Goal: Task Accomplishment & Management: Manage account settings

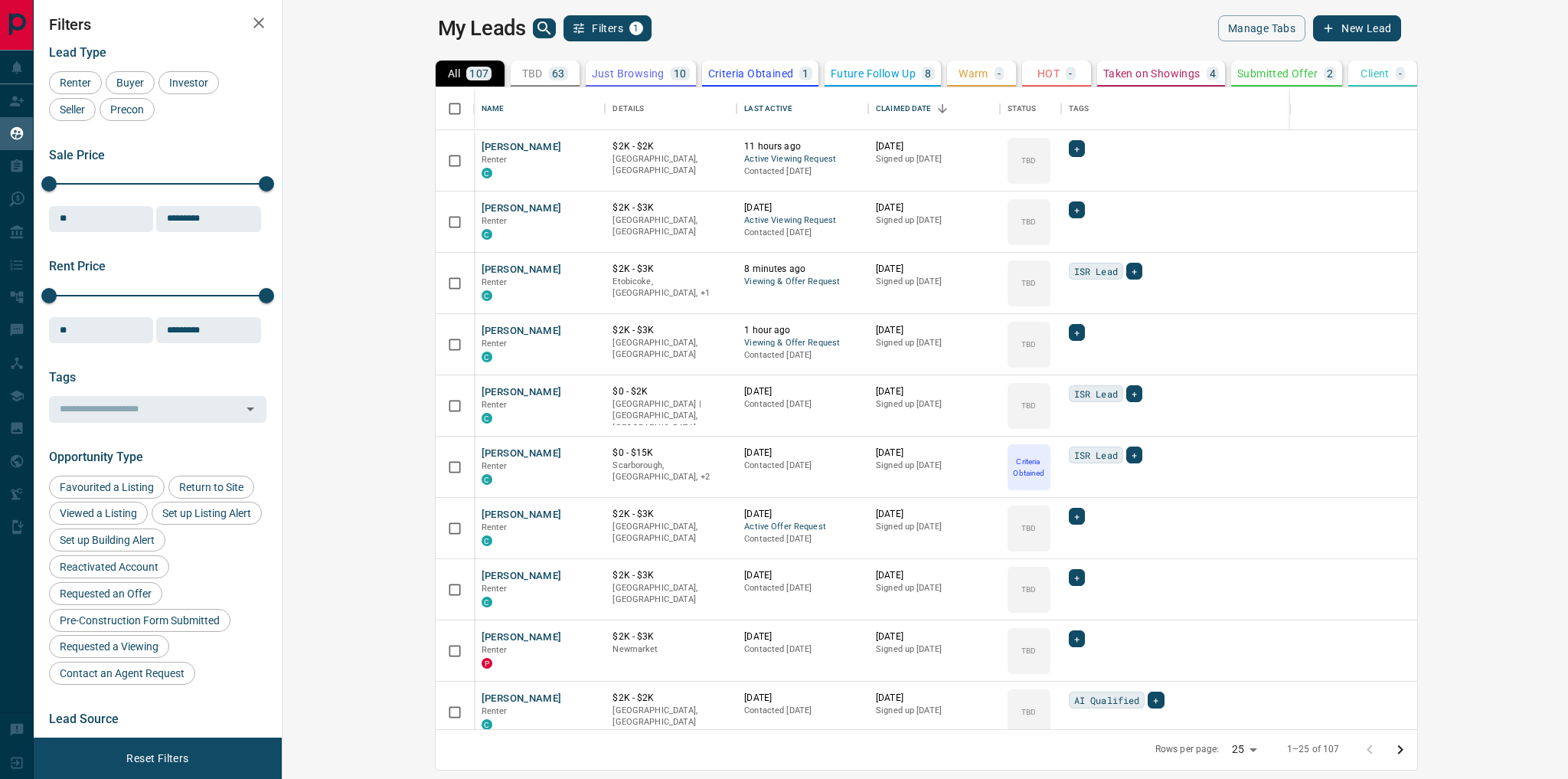
scroll to position [633, 1270]
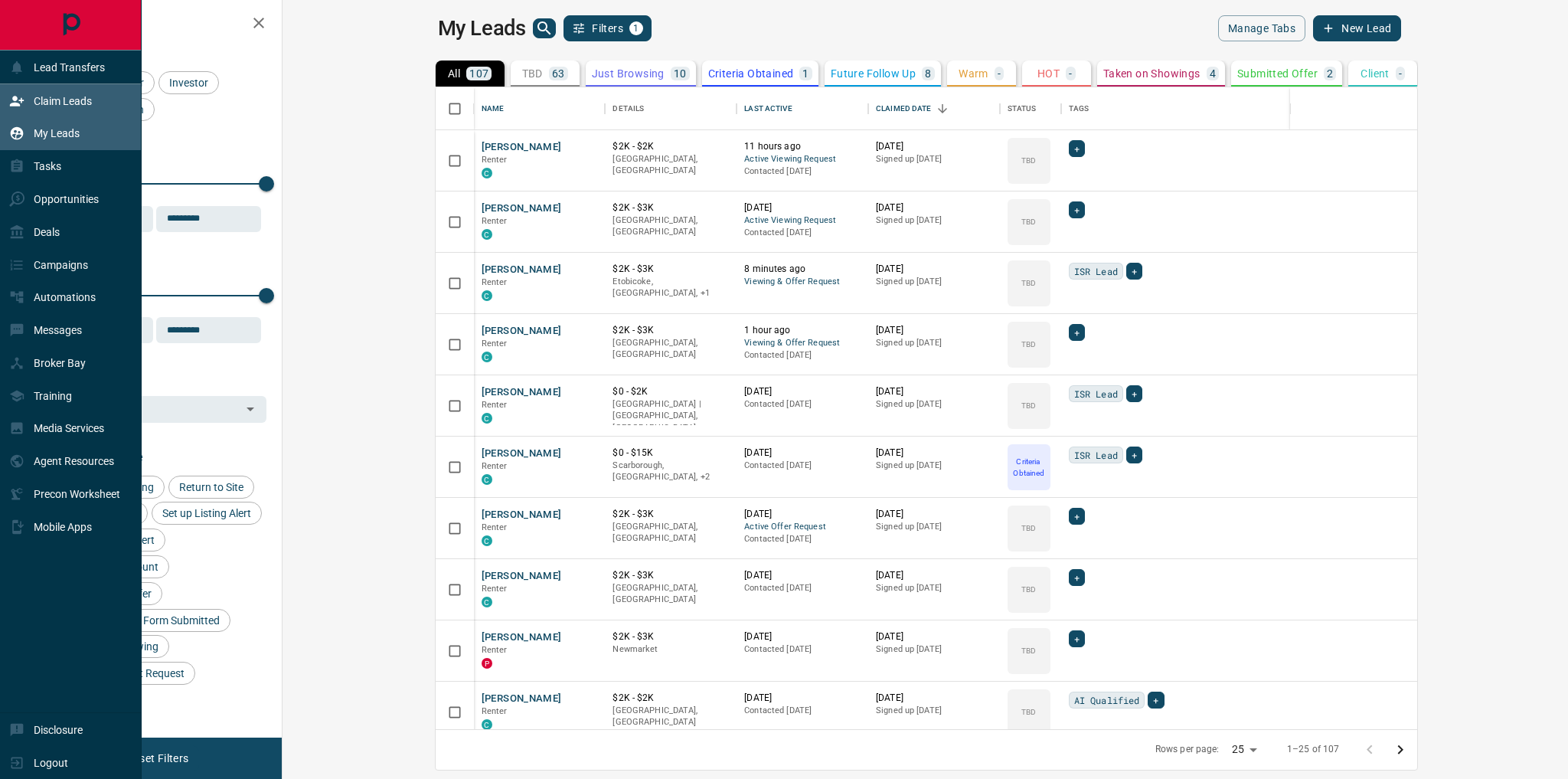
click at [81, 105] on p "Claim Leads" at bounding box center [62, 101] width 59 height 13
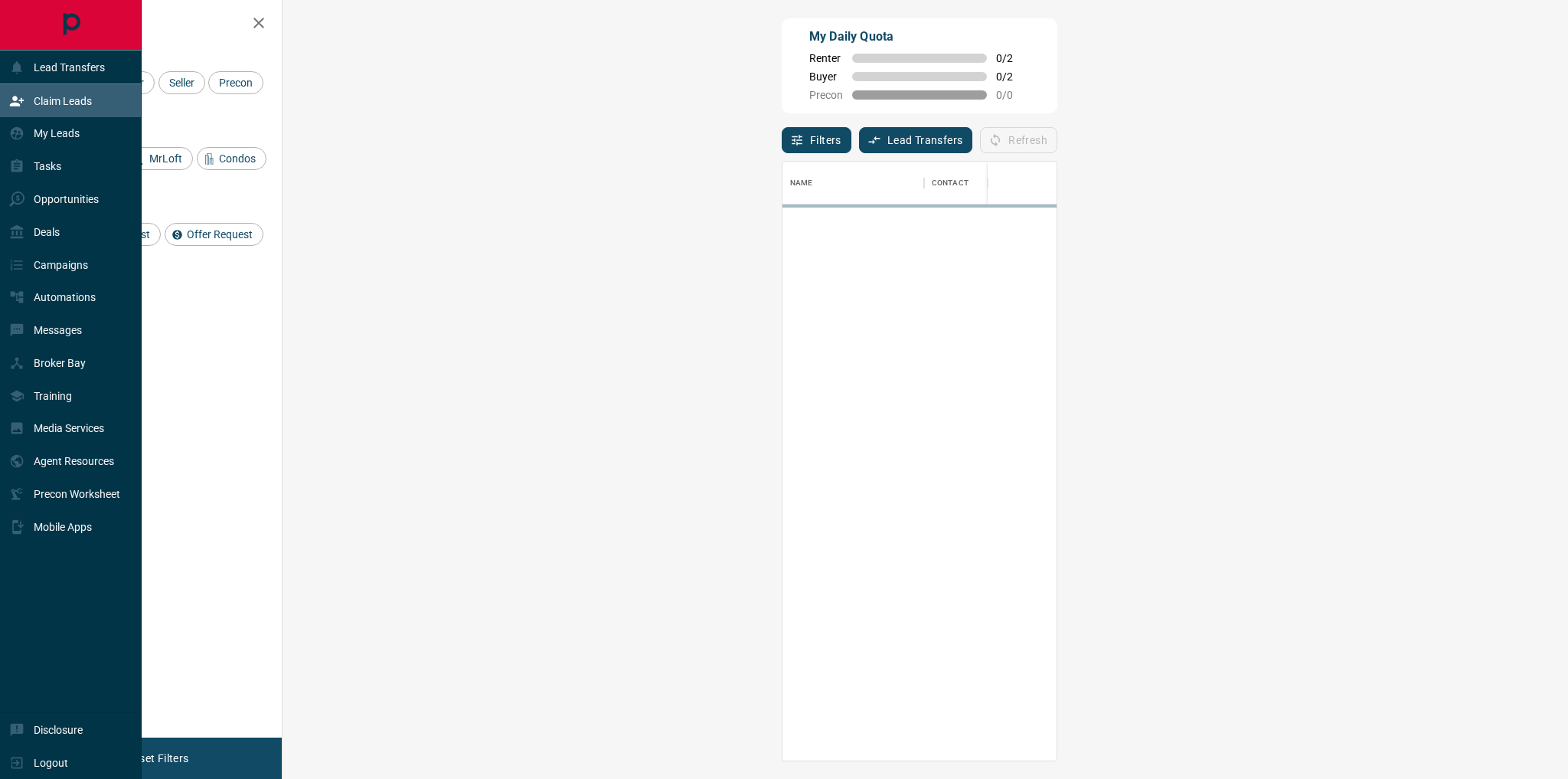
scroll to position [590, 1244]
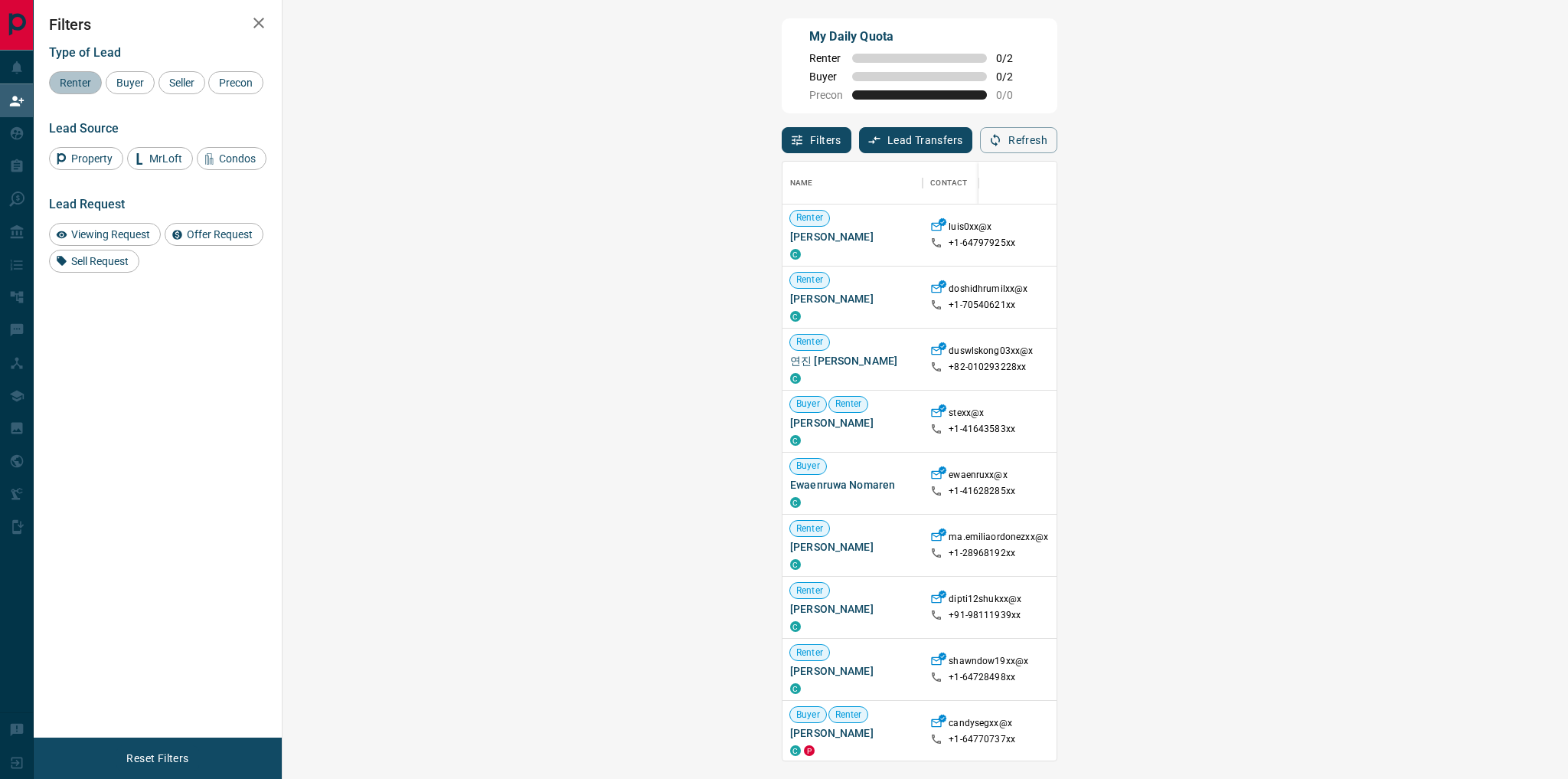
click at [83, 88] on div "Renter" at bounding box center [75, 82] width 53 height 23
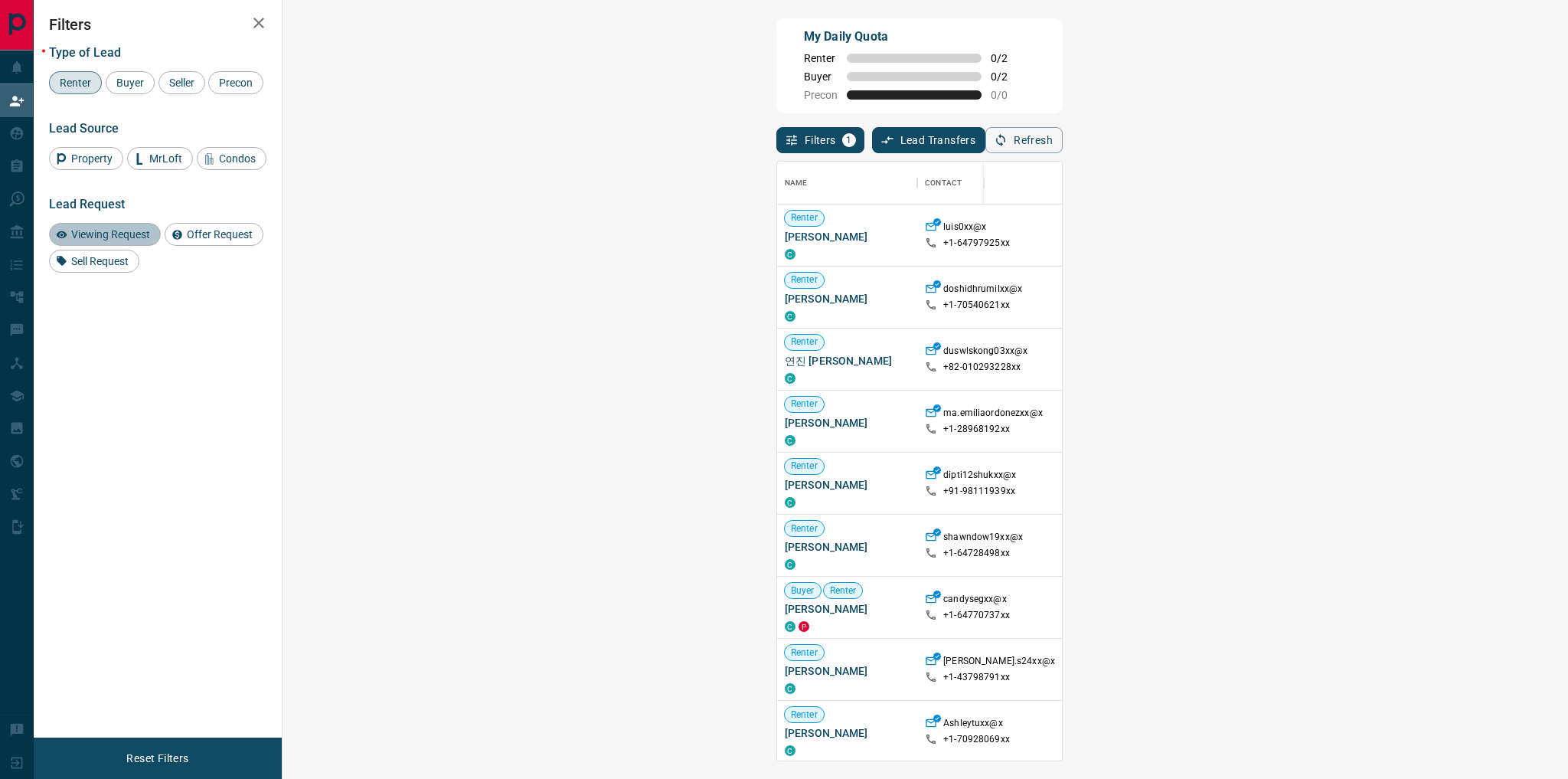
click at [106, 233] on span "Viewing Request" at bounding box center [110, 234] width 89 height 13
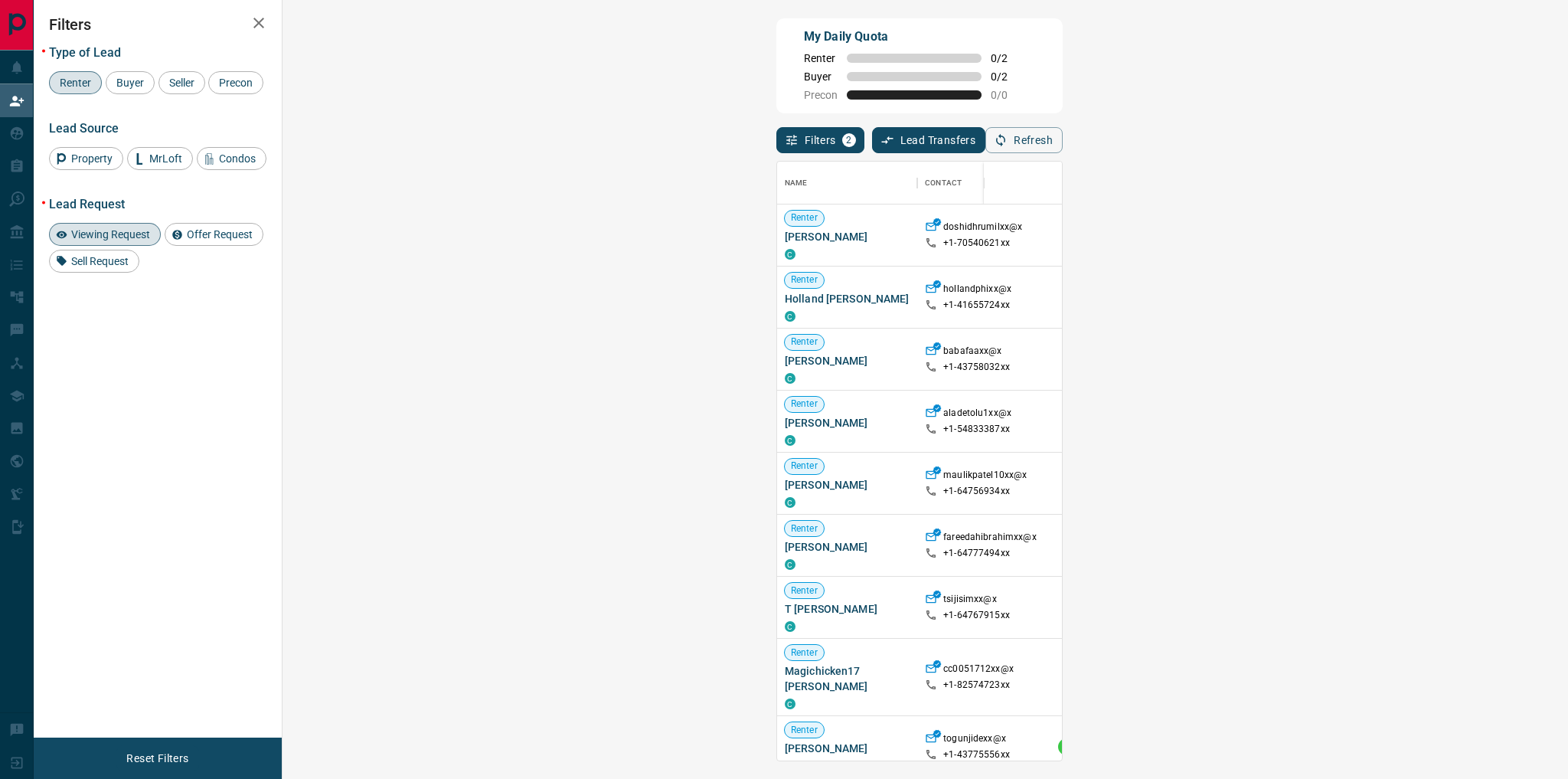
click at [1380, 300] on span "Viewing Request ( 1 )" at bounding box center [1422, 298] width 84 height 11
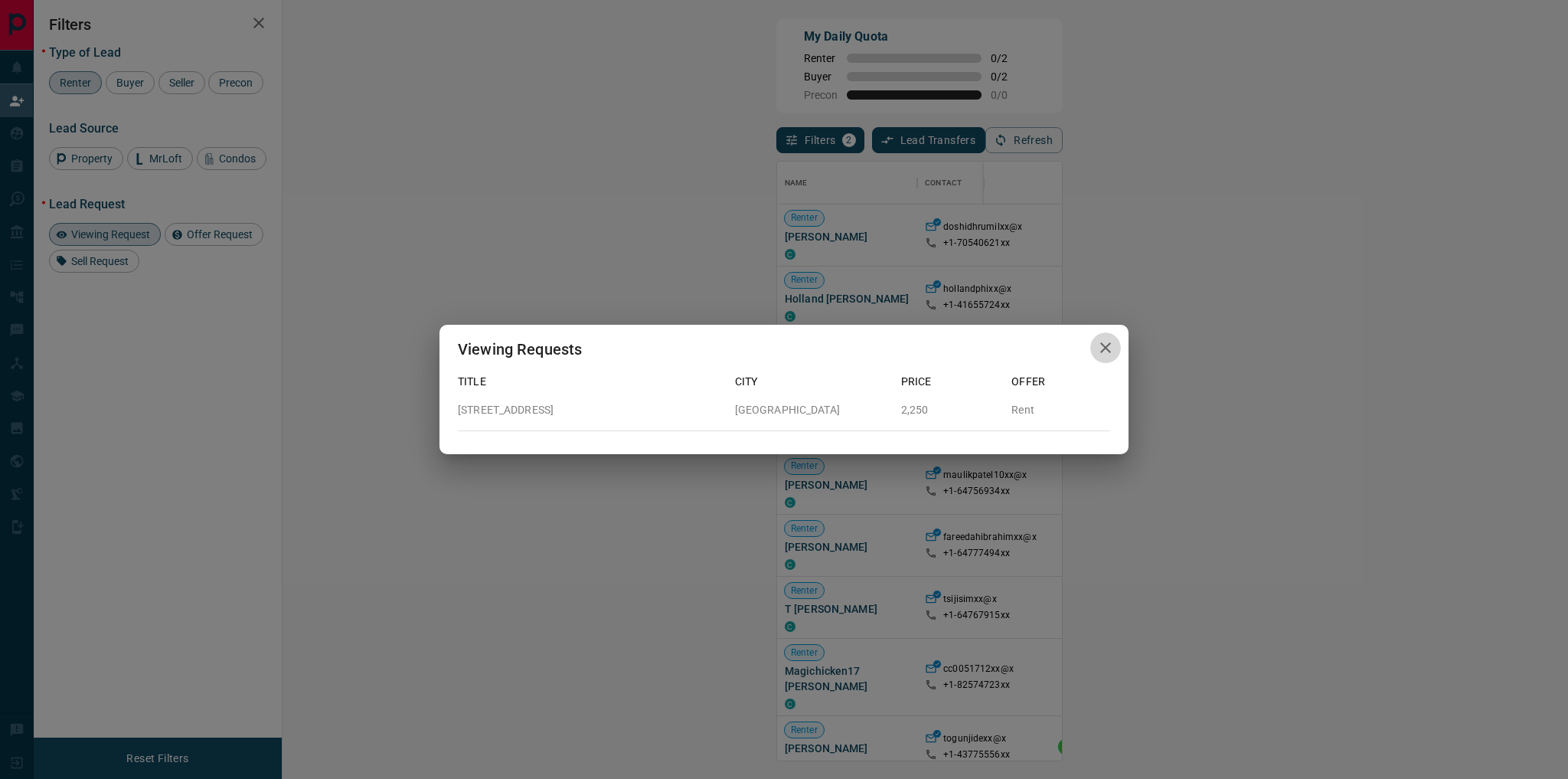
click at [1109, 346] on icon "button" at bounding box center [1105, 347] width 18 height 18
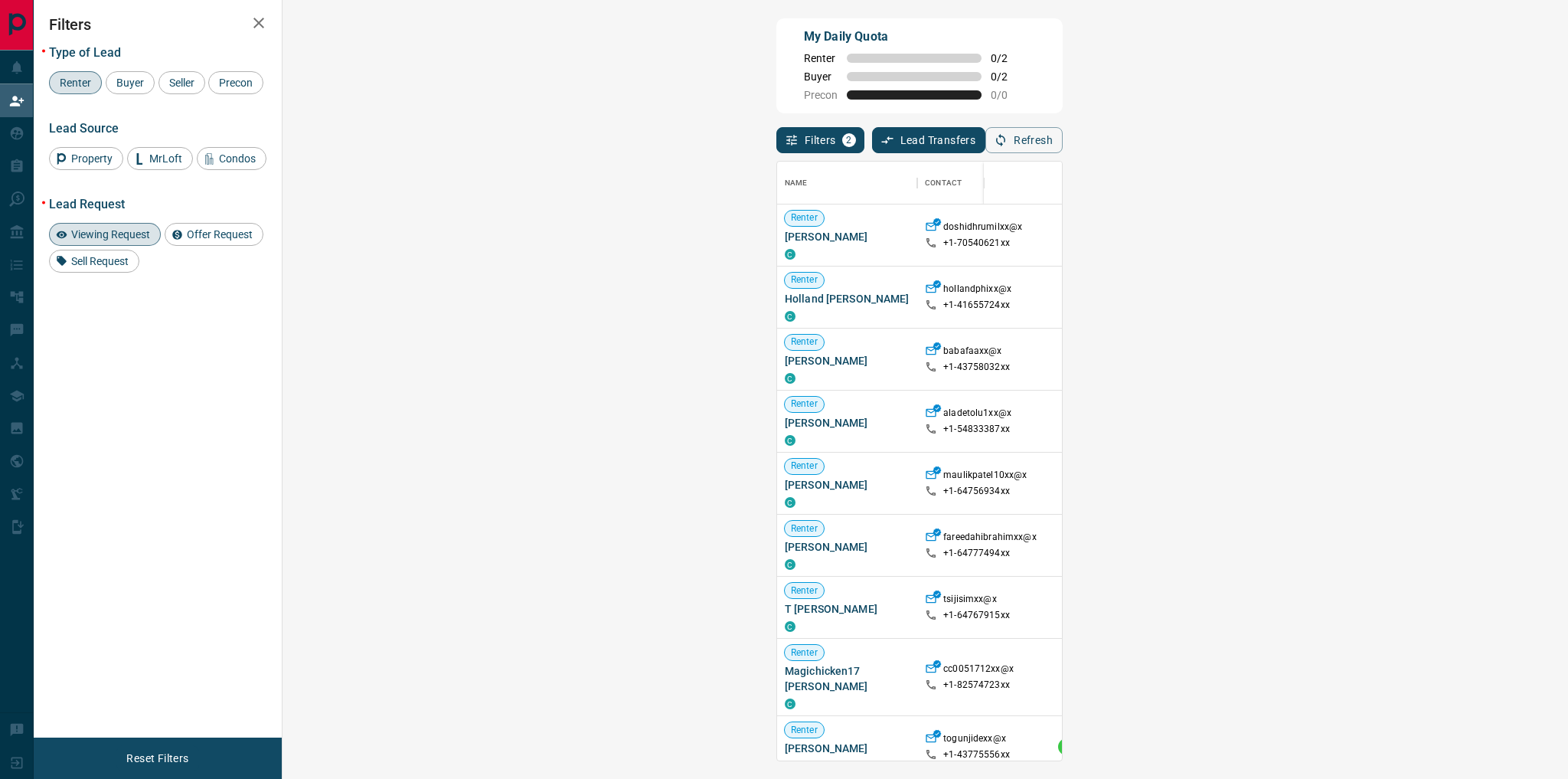
click at [1380, 487] on span "Viewing Request ( 2 )" at bounding box center [1422, 482] width 84 height 15
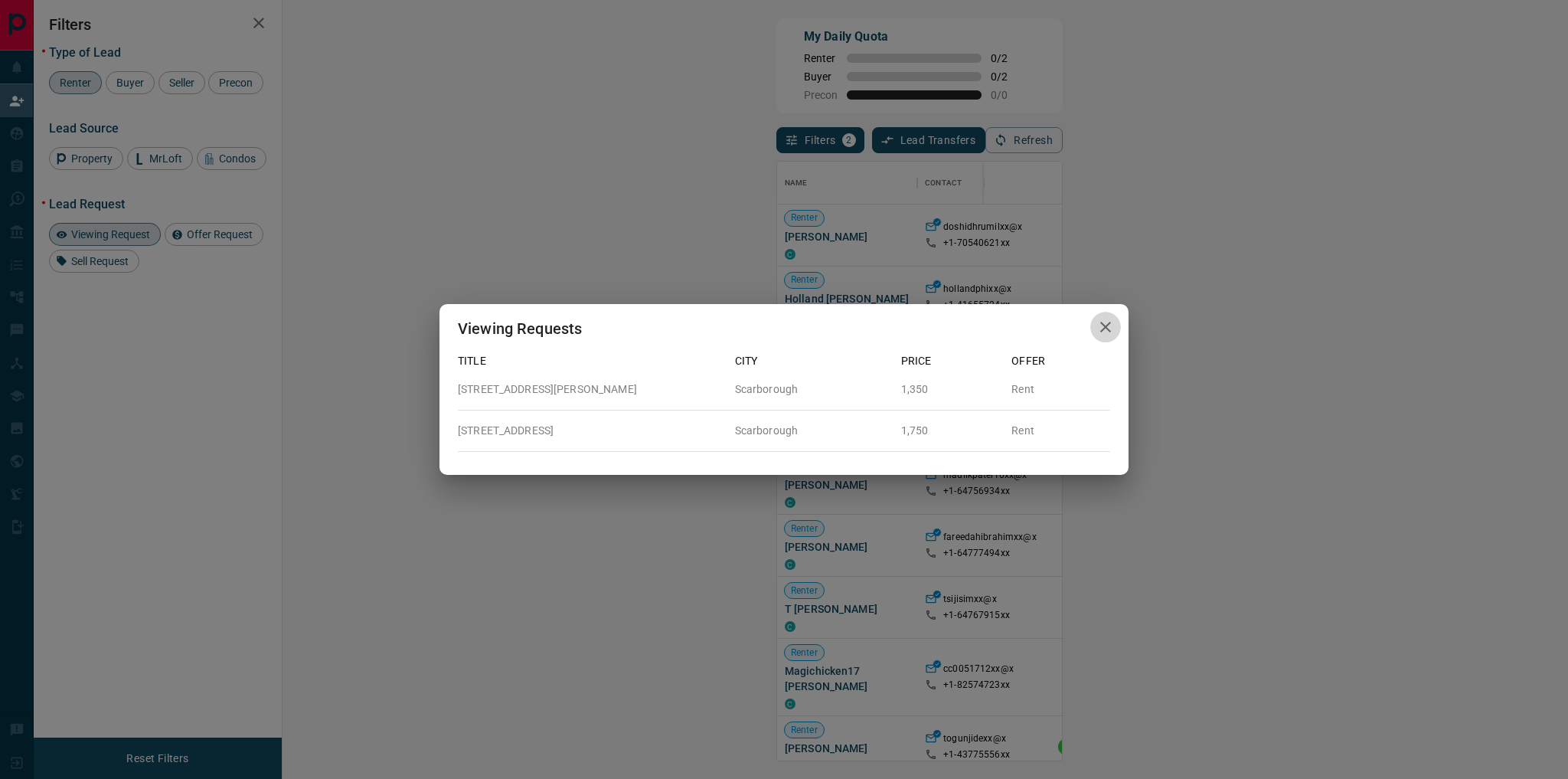
click at [1100, 327] on icon "button" at bounding box center [1105, 326] width 18 height 18
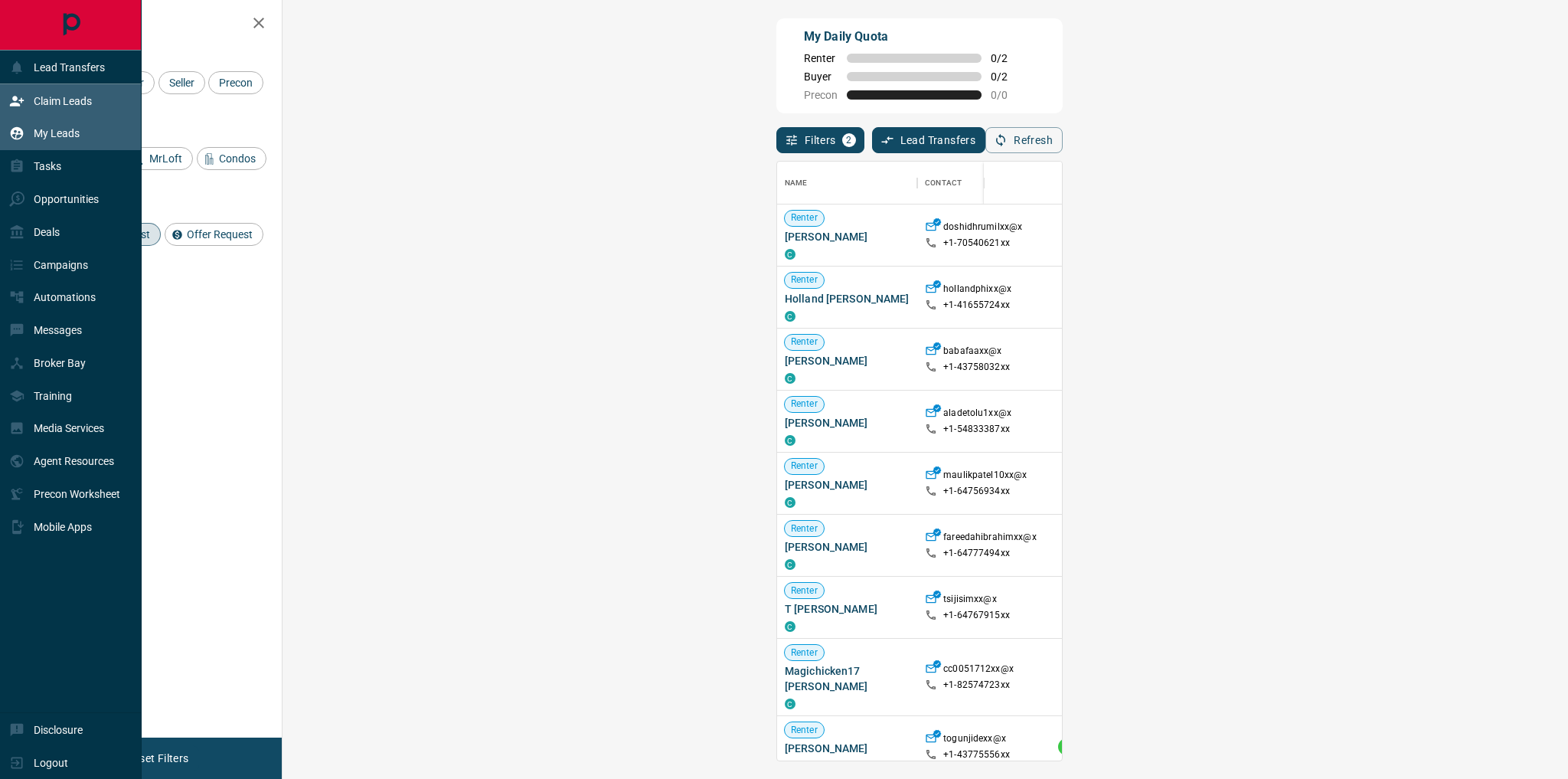
click at [70, 143] on div "My Leads" at bounding box center [44, 133] width 70 height 25
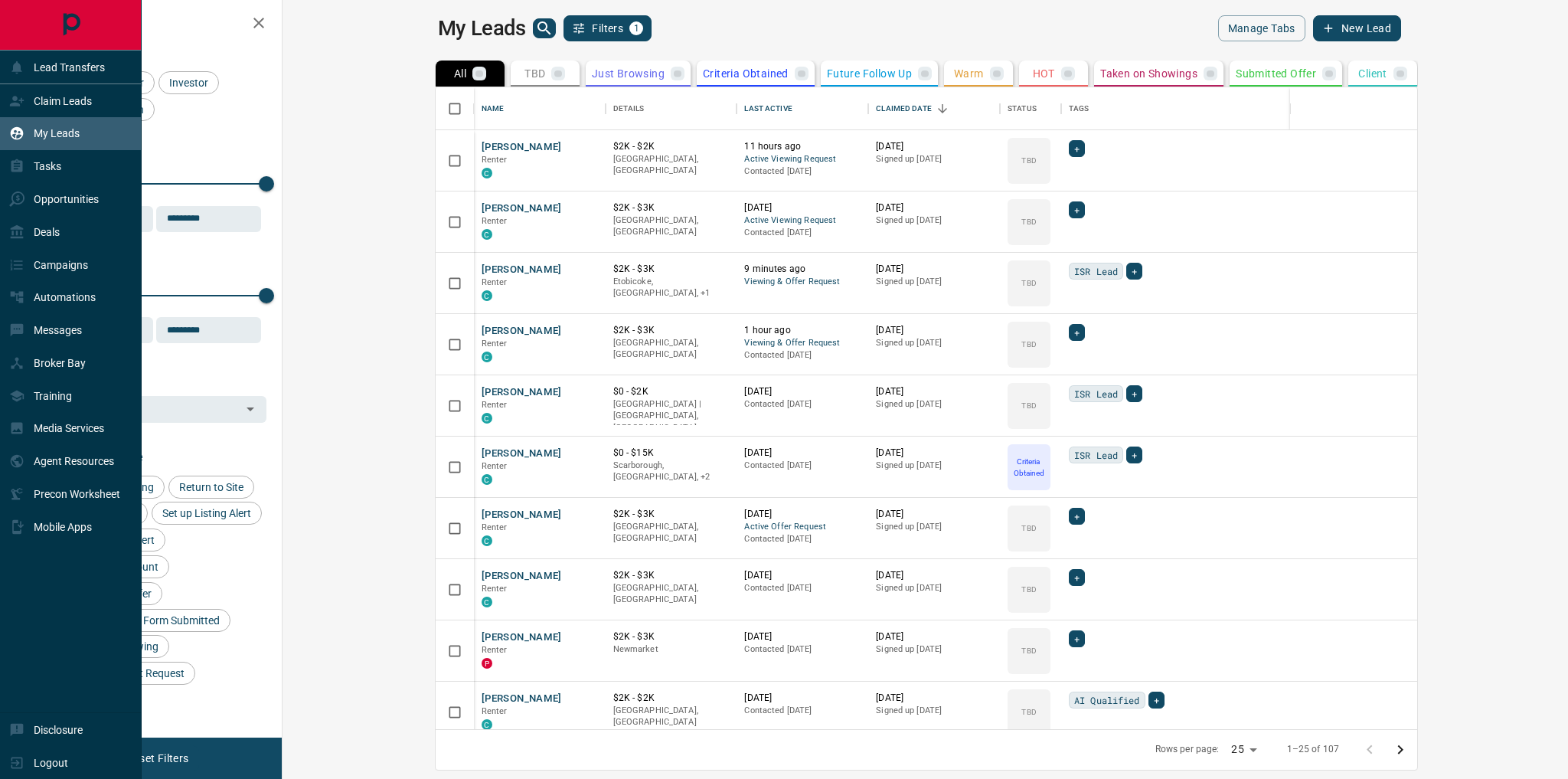
scroll to position [633, 1270]
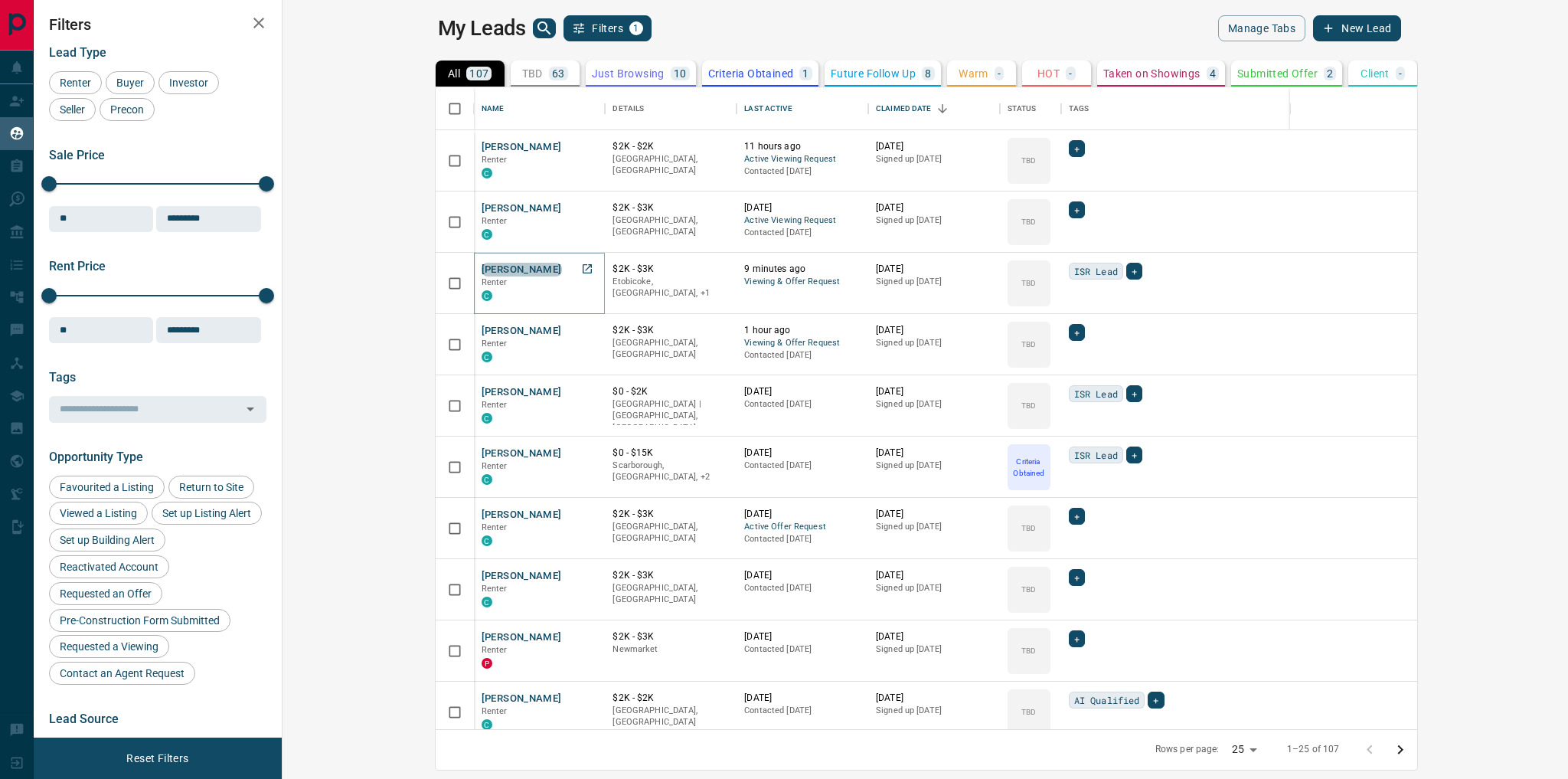
click at [481, 271] on button "[PERSON_NAME]" at bounding box center [521, 270] width 80 height 14
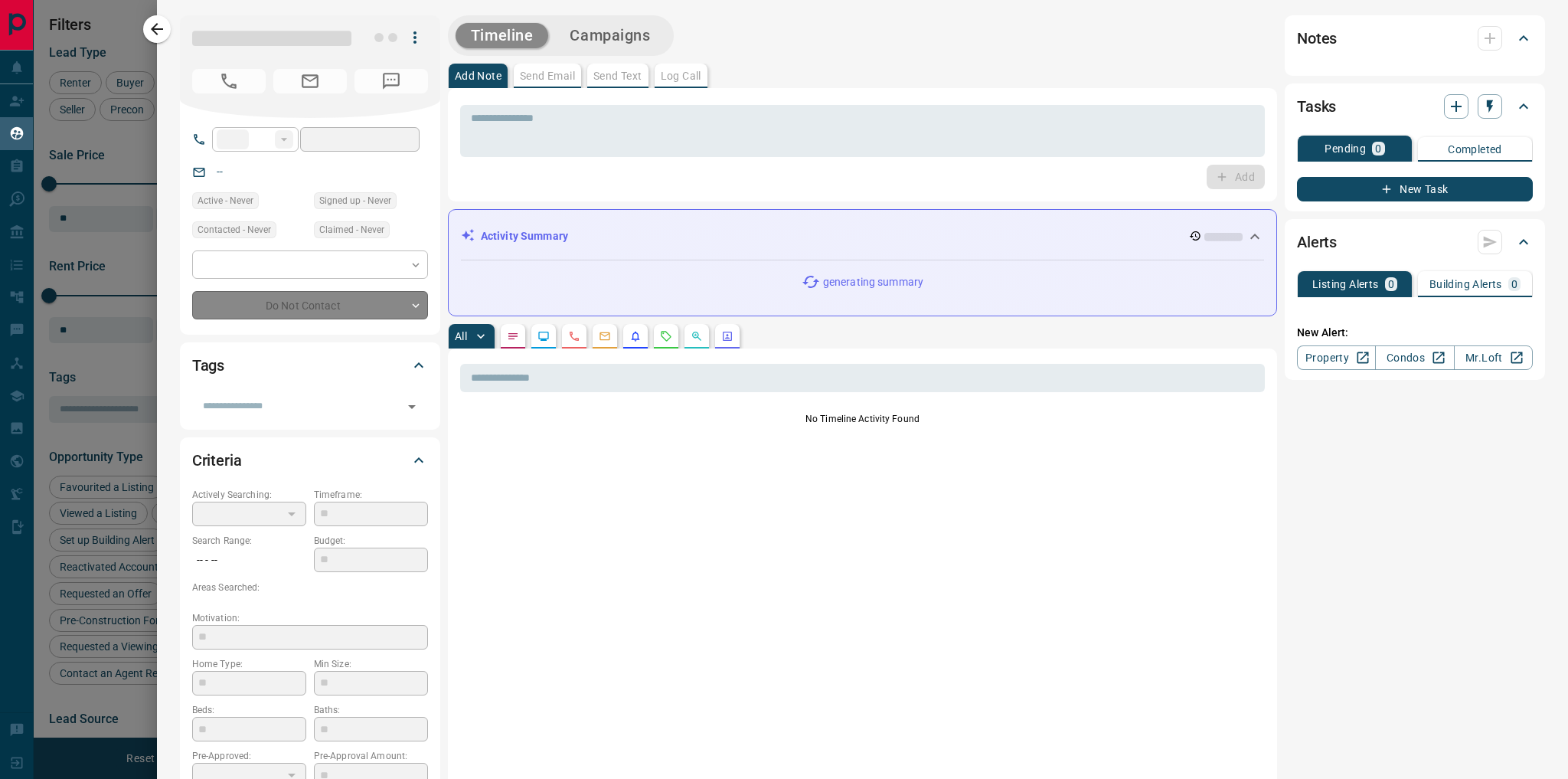
type input "**"
type input "**********"
type input "**"
type input "*"
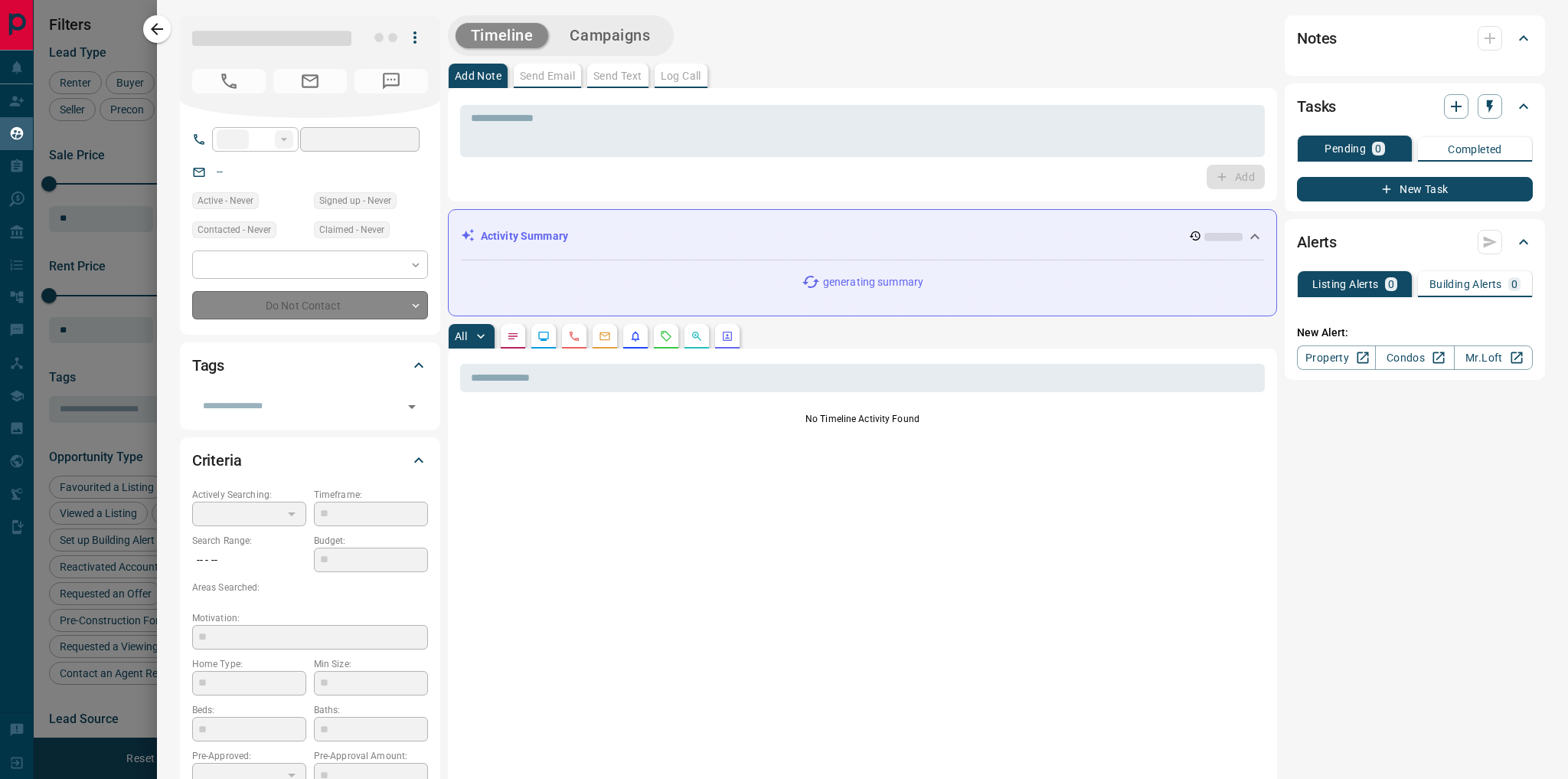
type input "**********"
type input "*******"
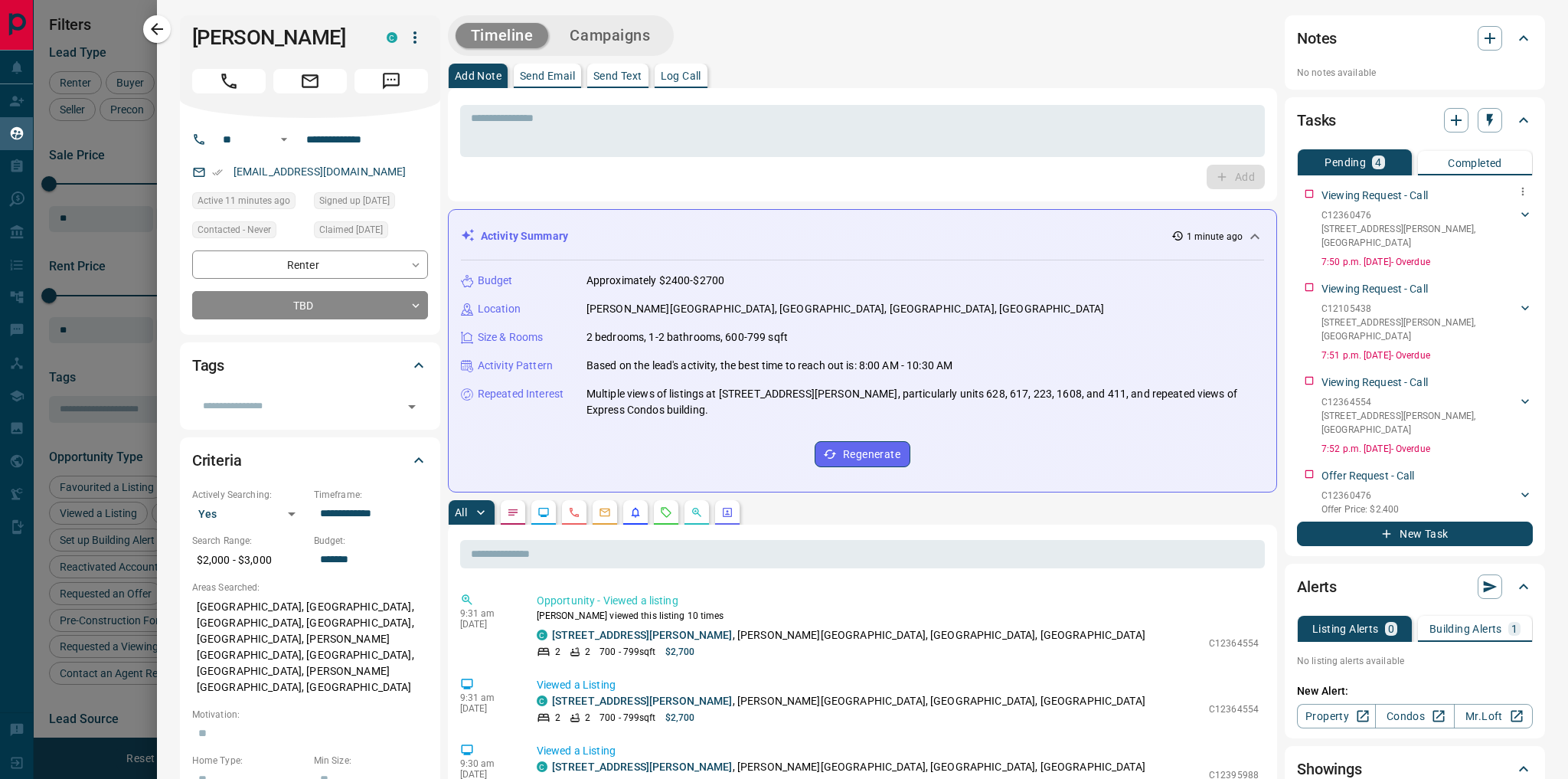
click at [1398, 229] on p "[STREET_ADDRESS][PERSON_NAME]" at bounding box center [1419, 235] width 196 height 28
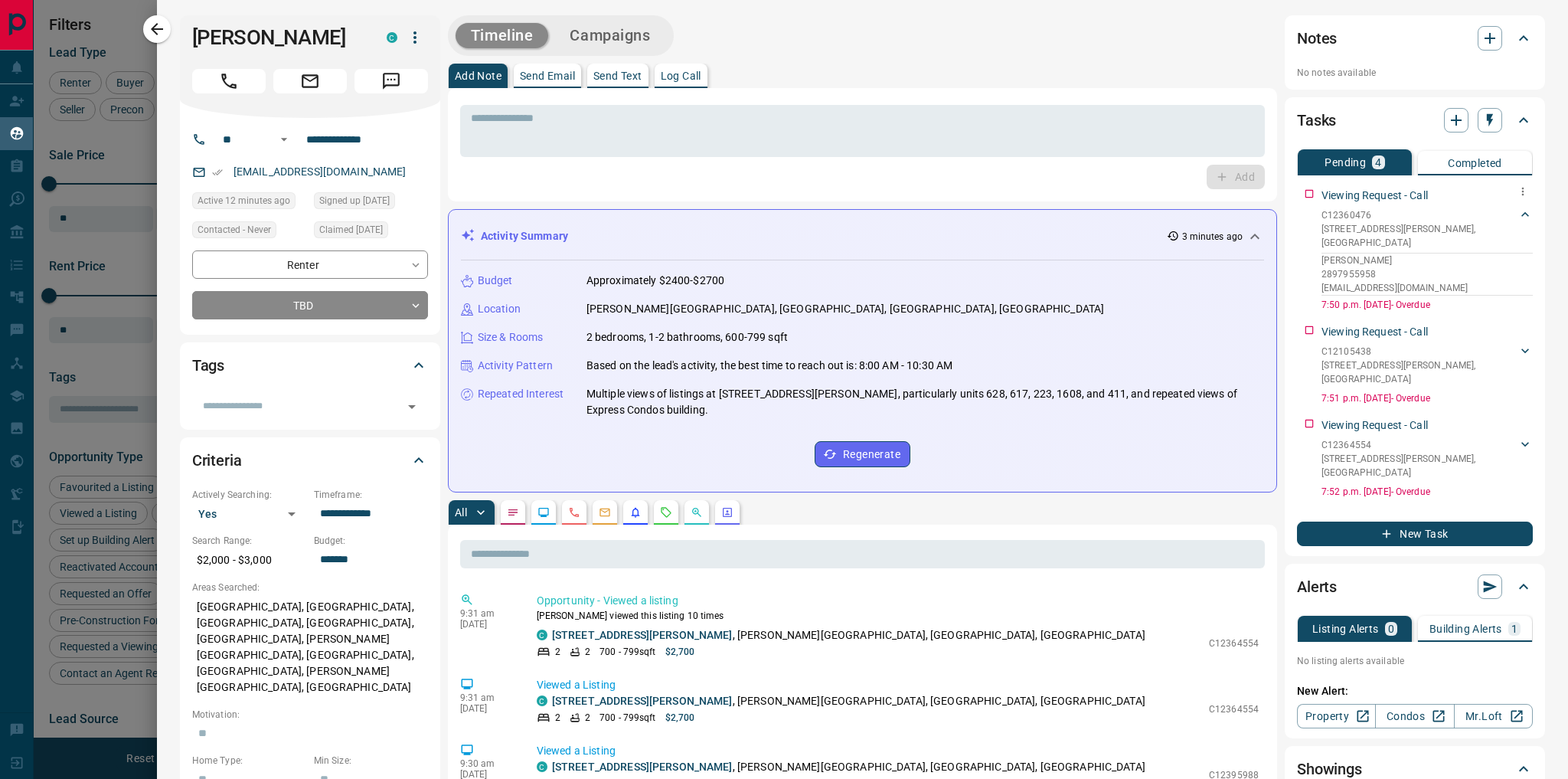
drag, startPoint x: 1367, startPoint y: 211, endPoint x: 1307, endPoint y: 213, distance: 60.0
click at [1307, 213] on div "Viewing Request - Call C12360476 [STREET_ADDRESS][GEOGRAPHIC_DATA][PERSON_NAME]…" at bounding box center [1415, 246] width 236 height 130
drag, startPoint x: 1307, startPoint y: 215, endPoint x: 1339, endPoint y: 213, distance: 32.1
click at [1339, 213] on div "Viewing Request - Call C12360476 [STREET_ADDRESS][GEOGRAPHIC_DATA][PERSON_NAME]…" at bounding box center [1415, 246] width 236 height 130
click at [1339, 213] on p "C12360476" at bounding box center [1419, 215] width 196 height 14
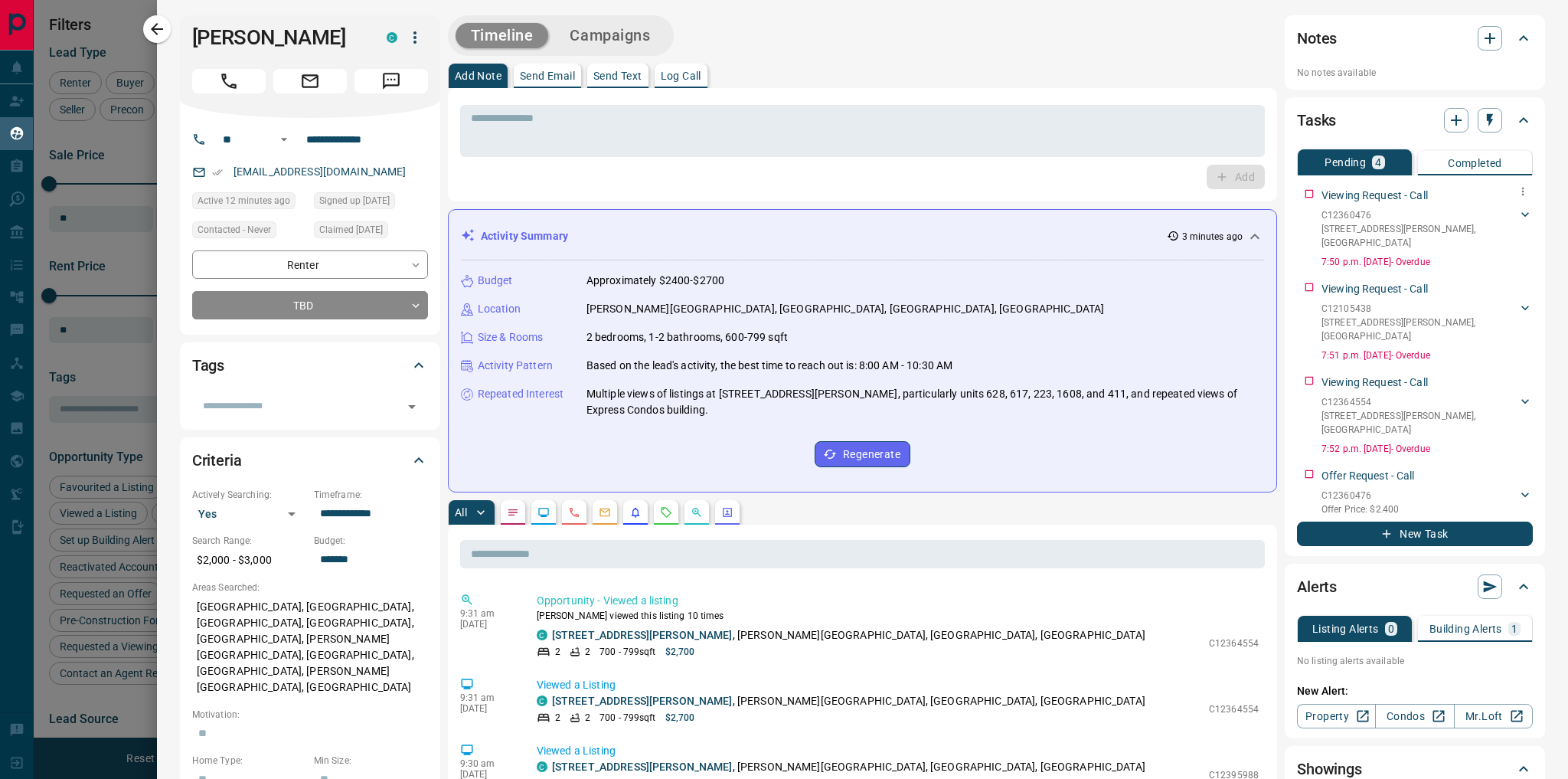
drag, startPoint x: 1340, startPoint y: 214, endPoint x: 1317, endPoint y: 212, distance: 23.1
click at [1322, 212] on p "C12360476" at bounding box center [1419, 215] width 196 height 14
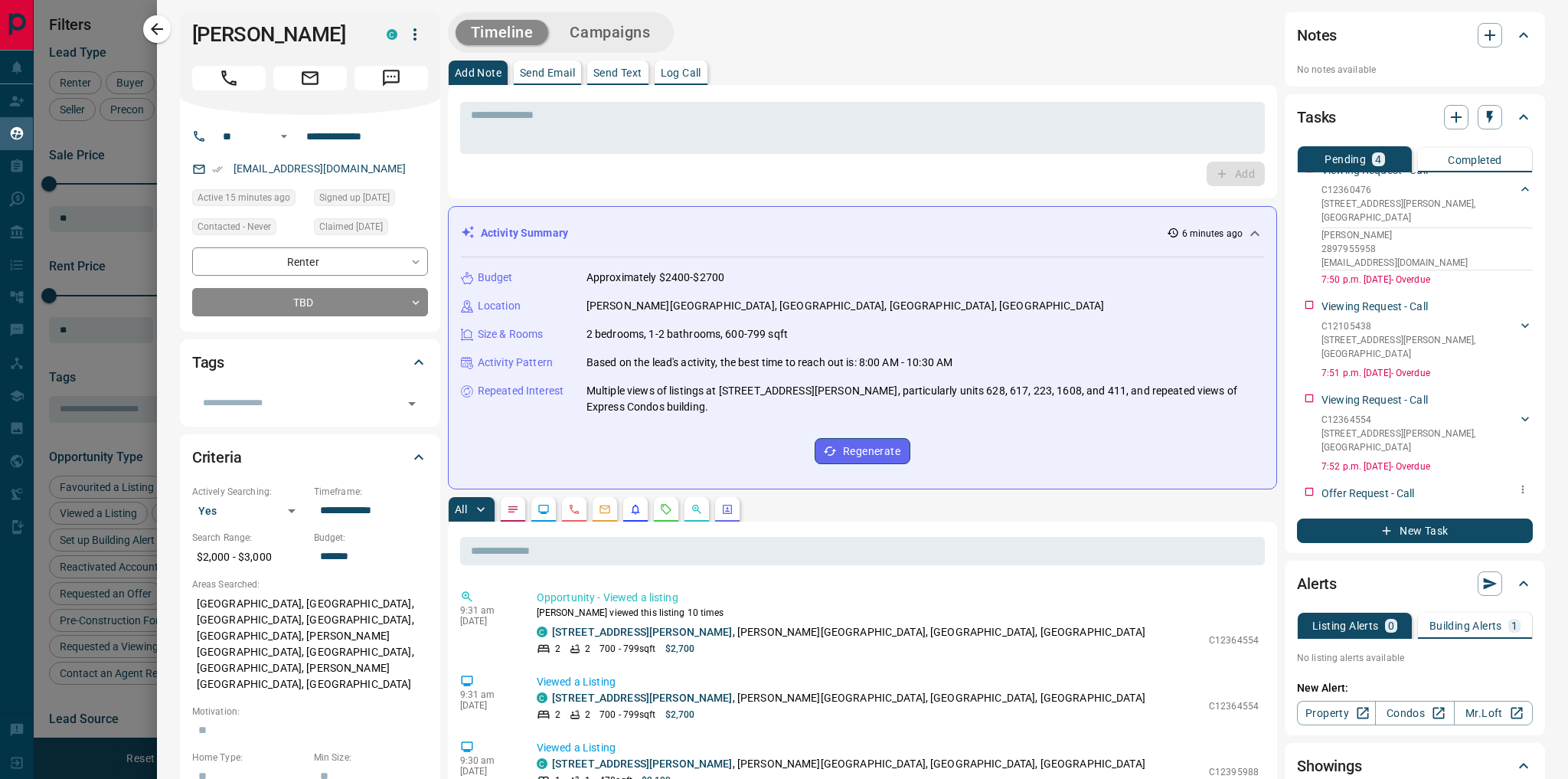
scroll to position [4, 0]
click at [1518, 504] on icon at bounding box center [1525, 511] width 15 height 15
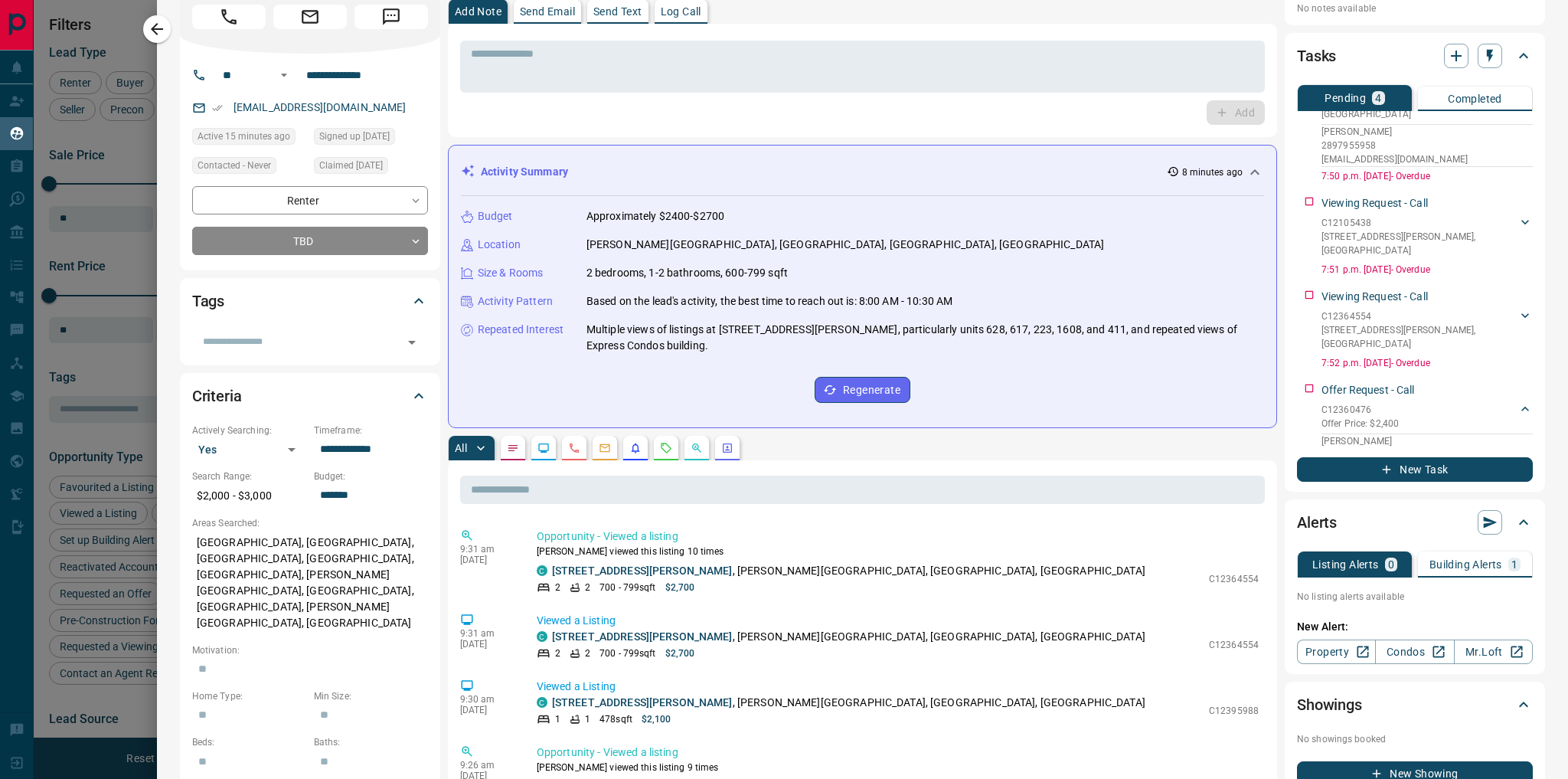
scroll to position [65, 0]
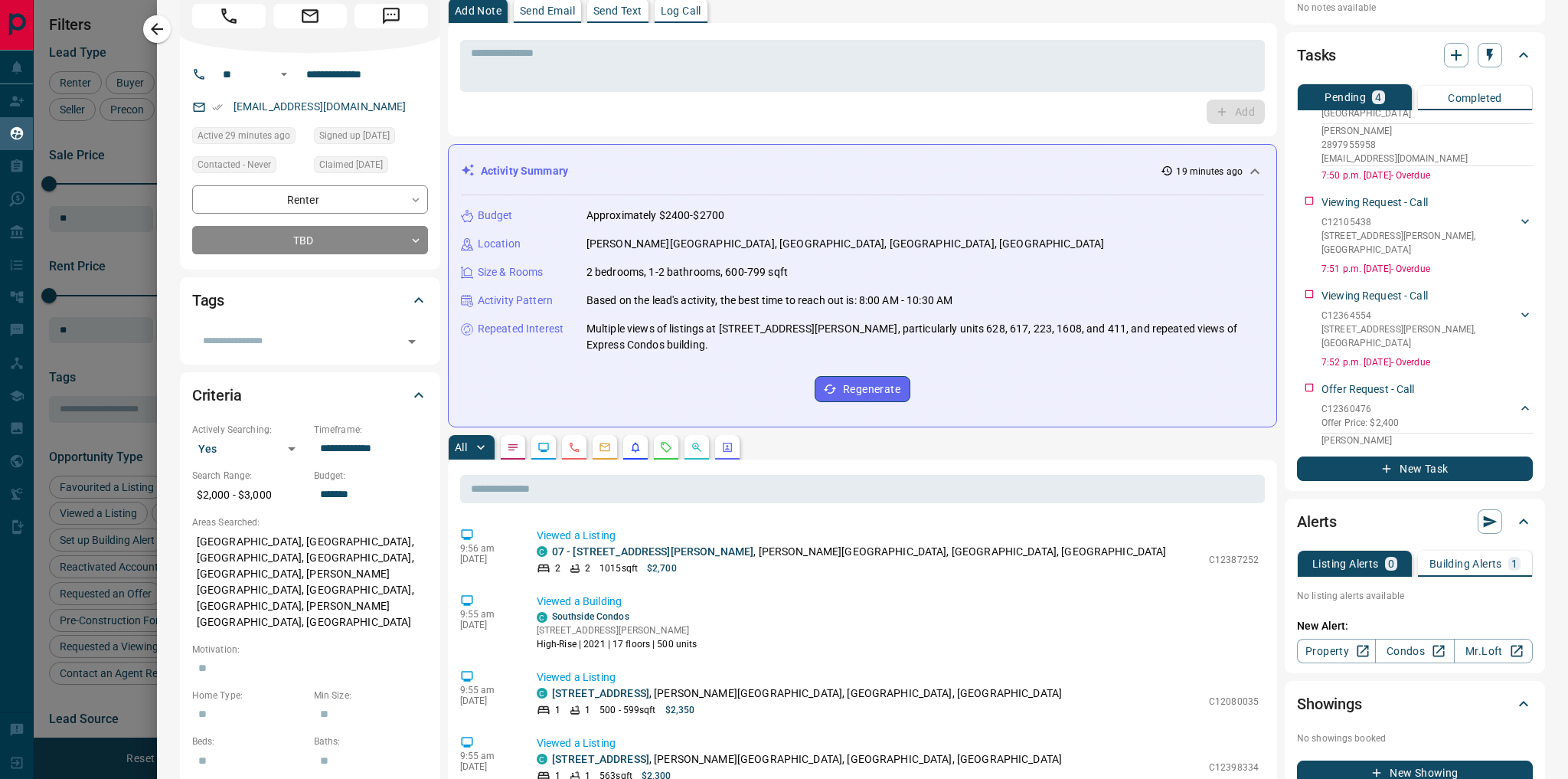
click at [1460, 96] on p "Completed" at bounding box center [1475, 98] width 54 height 11
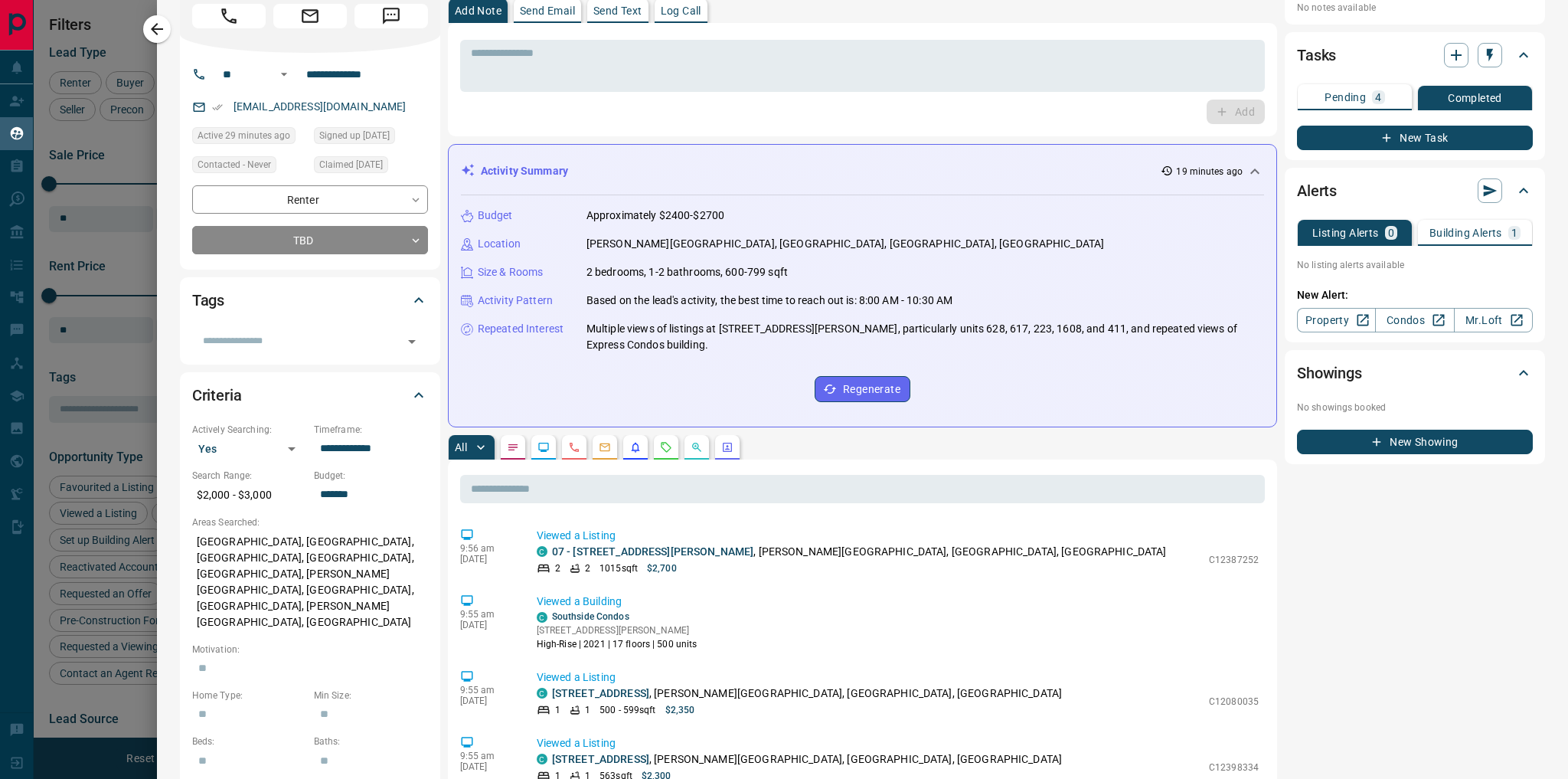
scroll to position [0, 0]
click at [162, 33] on icon "button" at bounding box center [157, 29] width 18 height 18
